Goal: Transaction & Acquisition: Download file/media

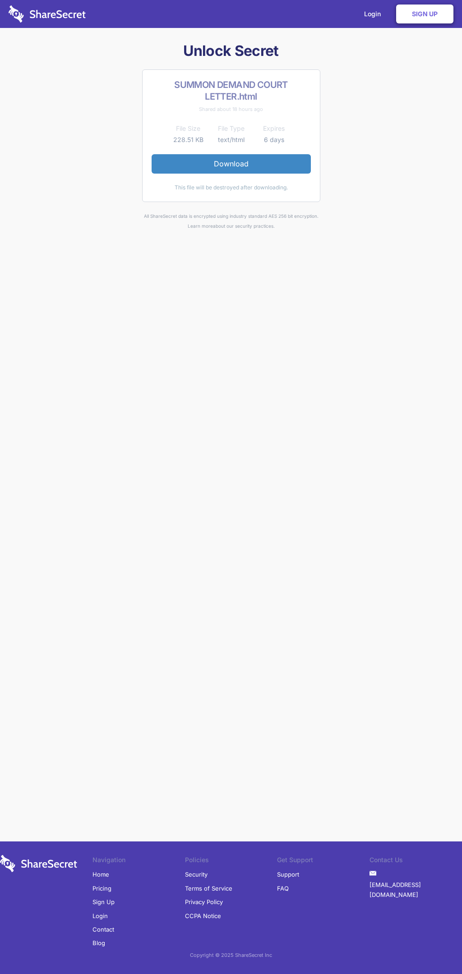
click at [231, 164] on link "Download" at bounding box center [231, 163] width 159 height 19
